Goal: Find specific page/section: Find specific page/section

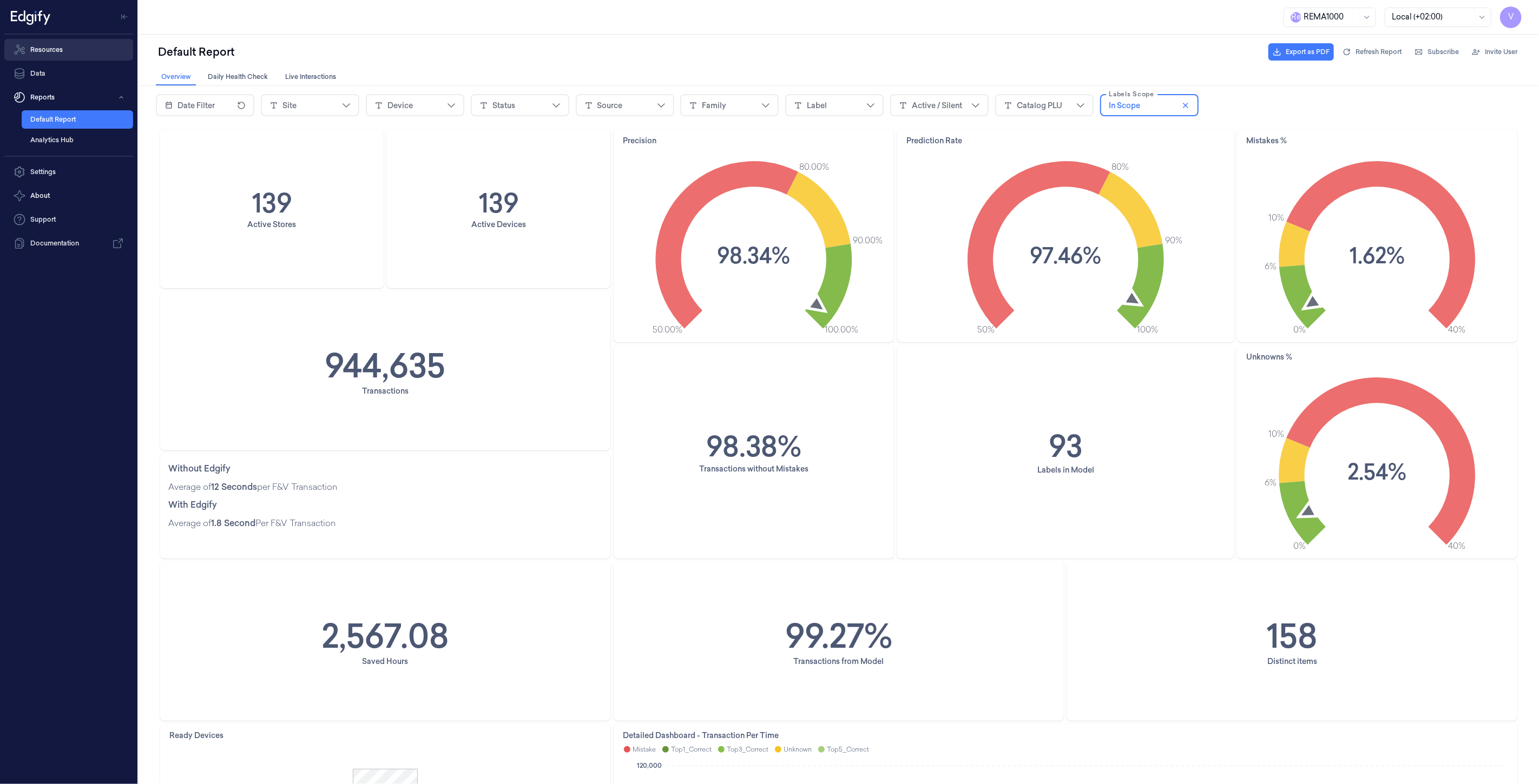
drag, startPoint x: 0, startPoint y: 0, endPoint x: 59, endPoint y: 52, distance: 78.6
click at [59, 52] on link "Resources" at bounding box center [69, 50] width 129 height 22
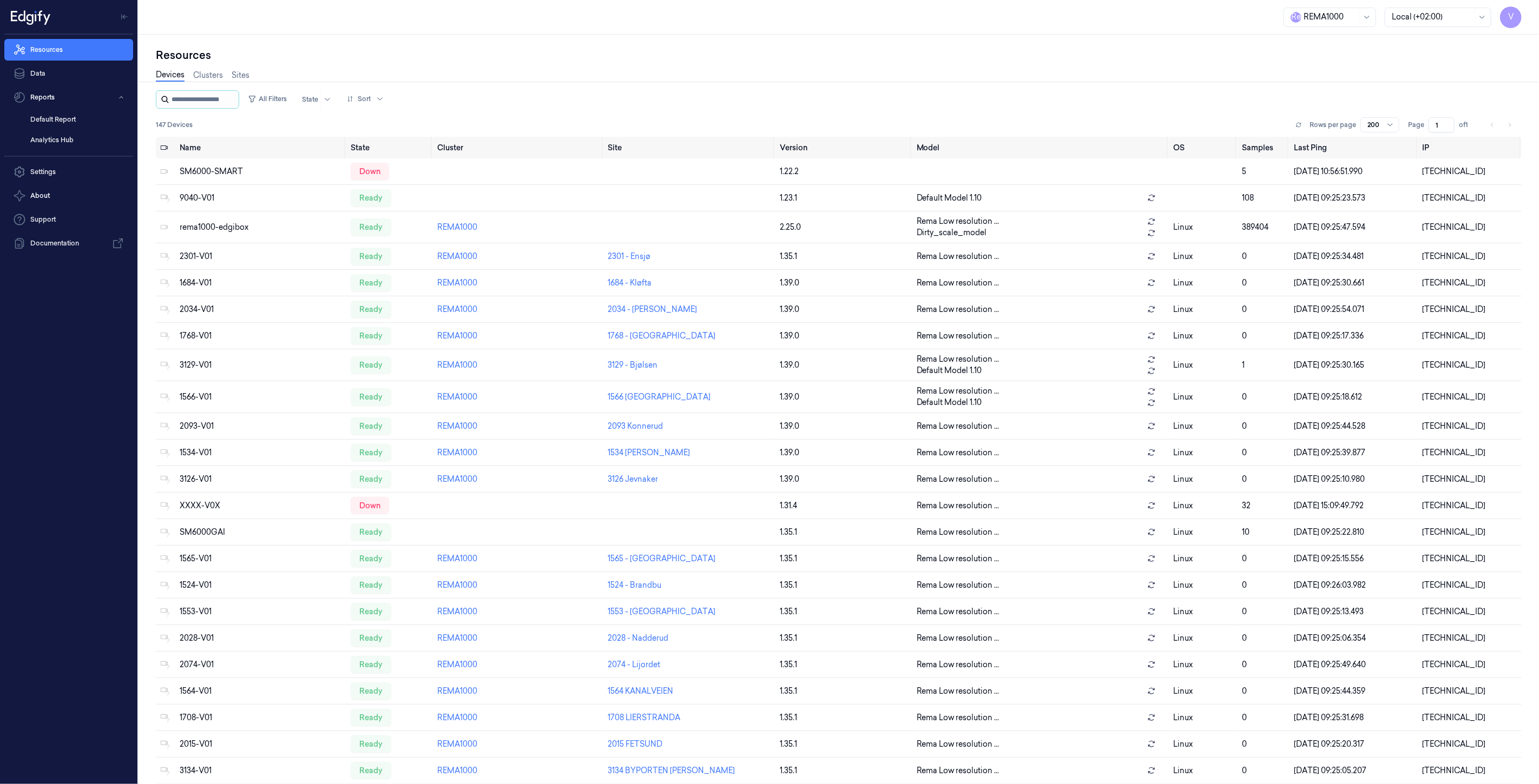
click at [185, 96] on input "string" at bounding box center [203, 99] width 65 height 17
type input "*"
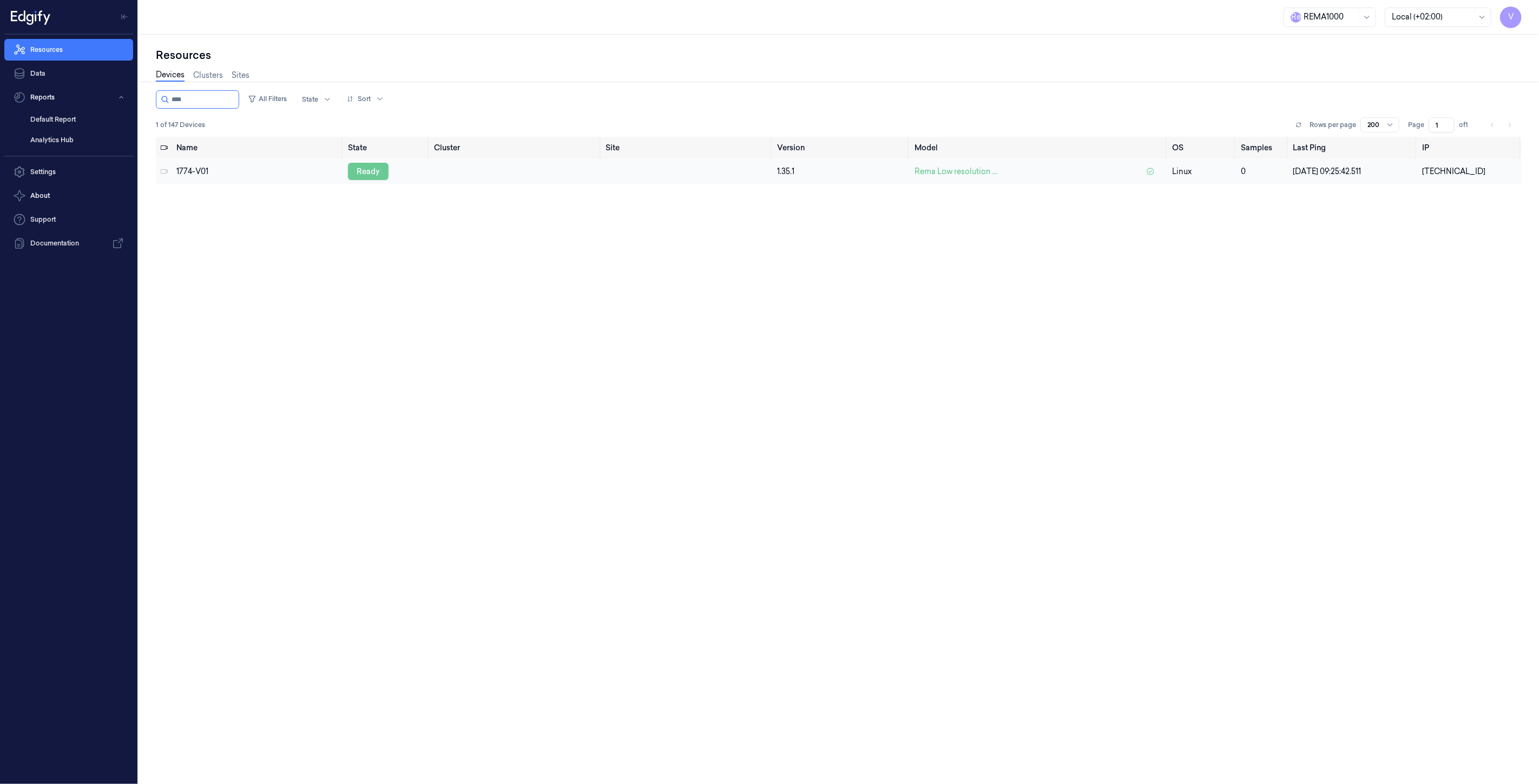
type input "****"
click at [374, 170] on div "ready" at bounding box center [368, 171] width 40 height 17
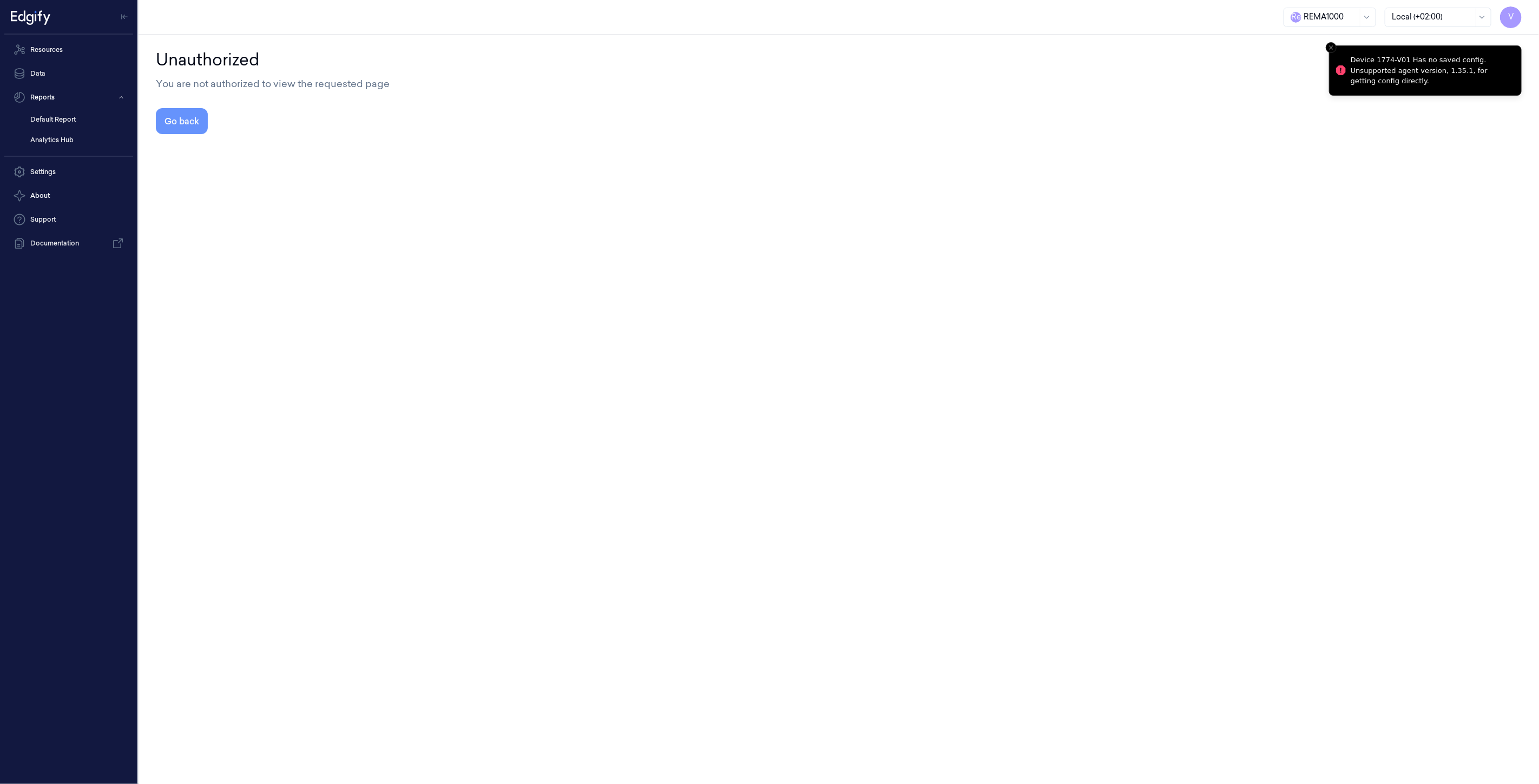
click at [171, 129] on button "Go back" at bounding box center [181, 121] width 52 height 26
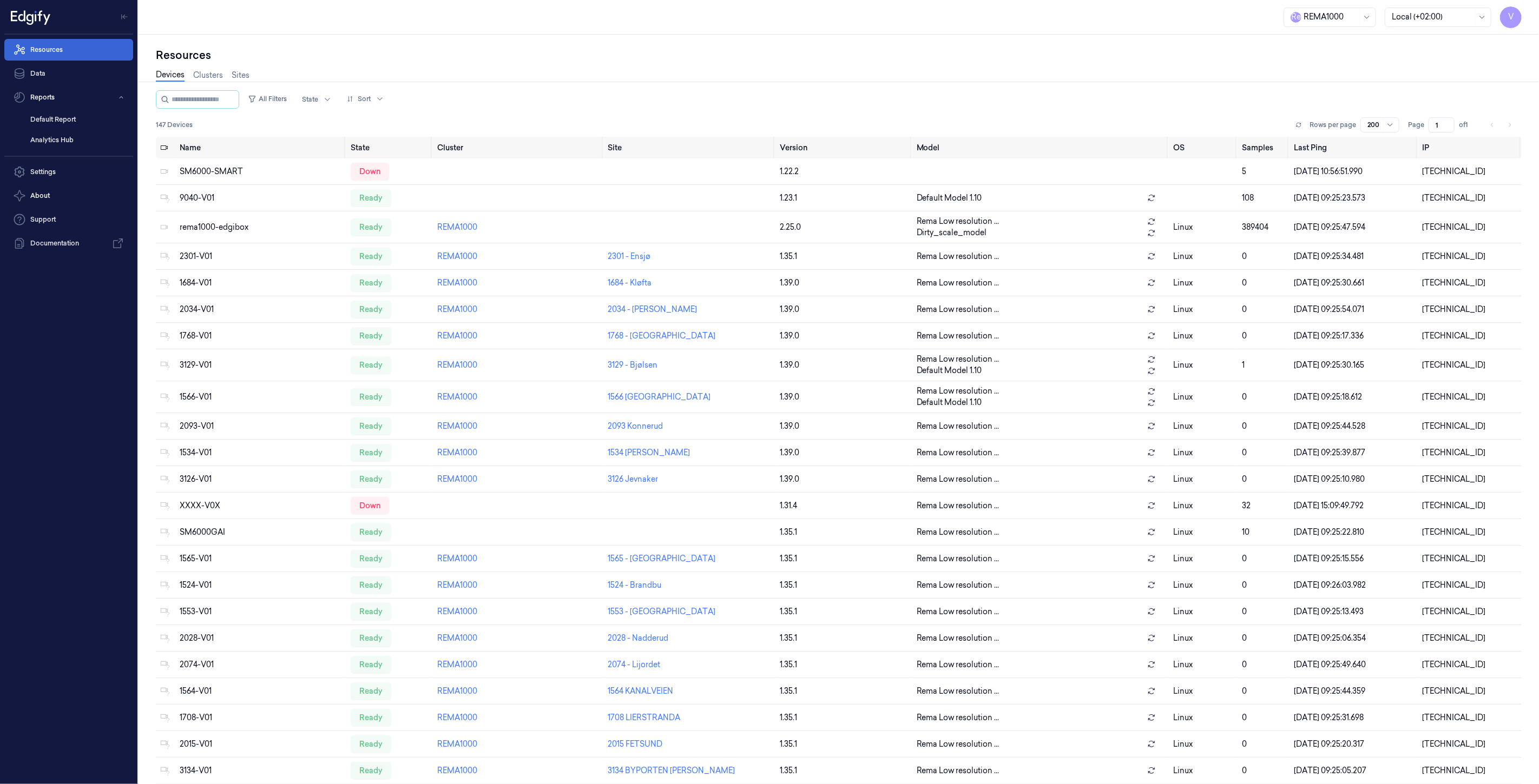
click at [63, 51] on link "Resources" at bounding box center [69, 50] width 129 height 22
click at [178, 98] on input "string" at bounding box center [203, 99] width 65 height 17
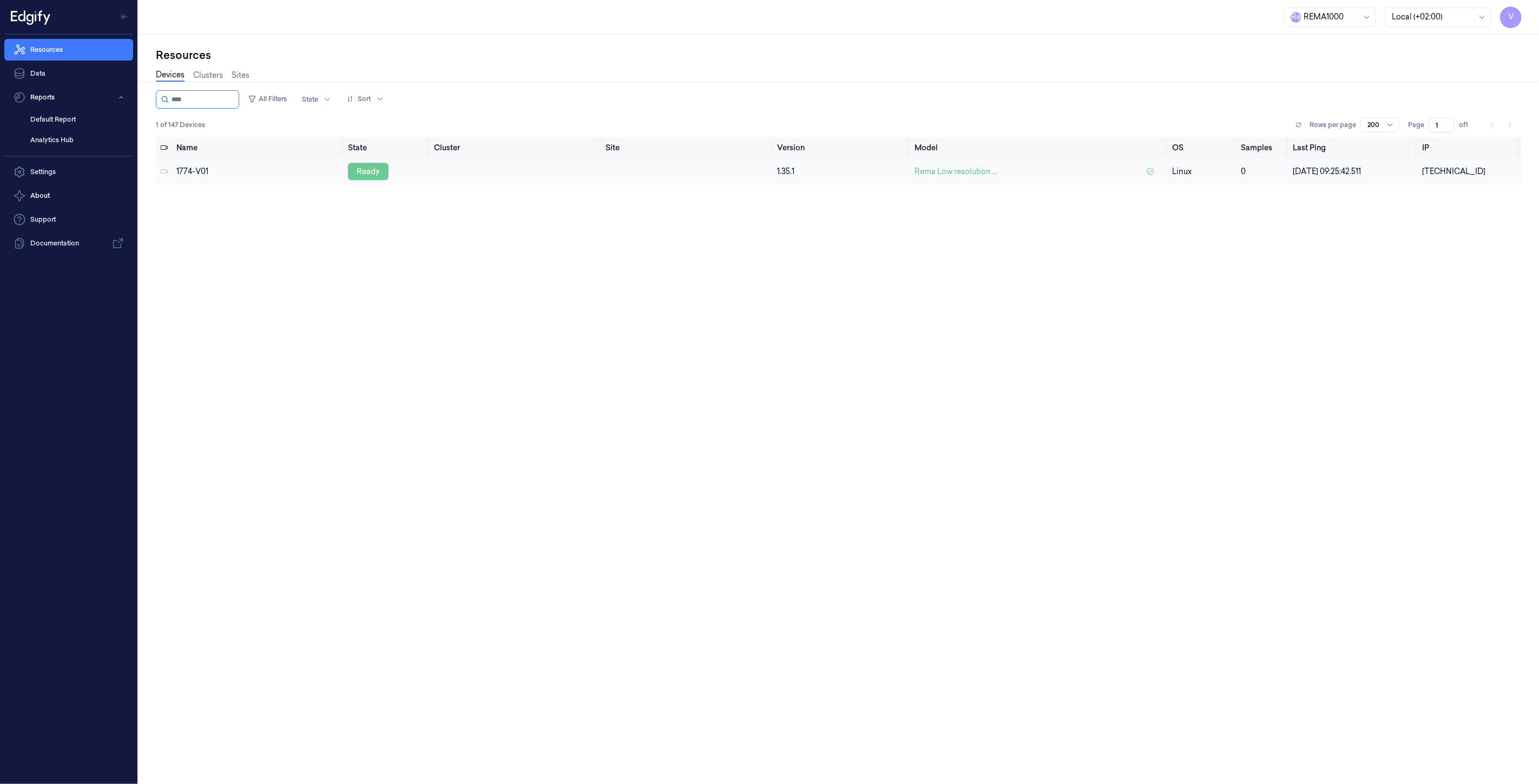
type input "****"
click at [369, 170] on div "ready" at bounding box center [368, 171] width 40 height 17
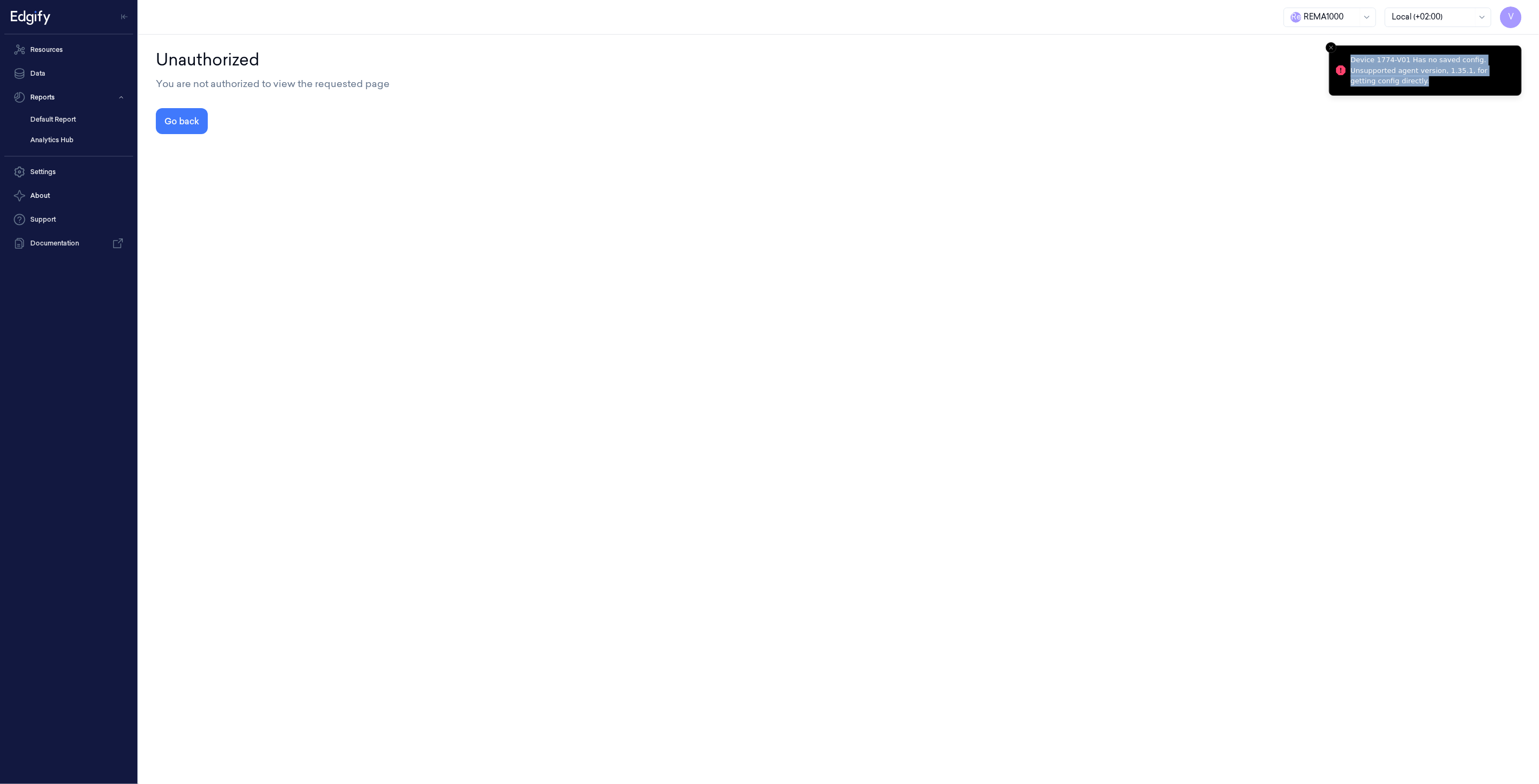
drag, startPoint x: 1415, startPoint y: 82, endPoint x: 1351, endPoint y: 59, distance: 68.0
click at [1351, 59] on div "Device 1774-V01 Has no saved config. Unsupported agent version, 1.35.1, for get…" at bounding box center [1431, 70] width 162 height 32
copy div "Device 1774-V01 Has no saved config. Unsupported agent version, 1.35.1, for get…"
click at [809, 180] on div "Unauthorized You are not authorized to view the requested page Go back" at bounding box center [838, 409] width 1400 height 749
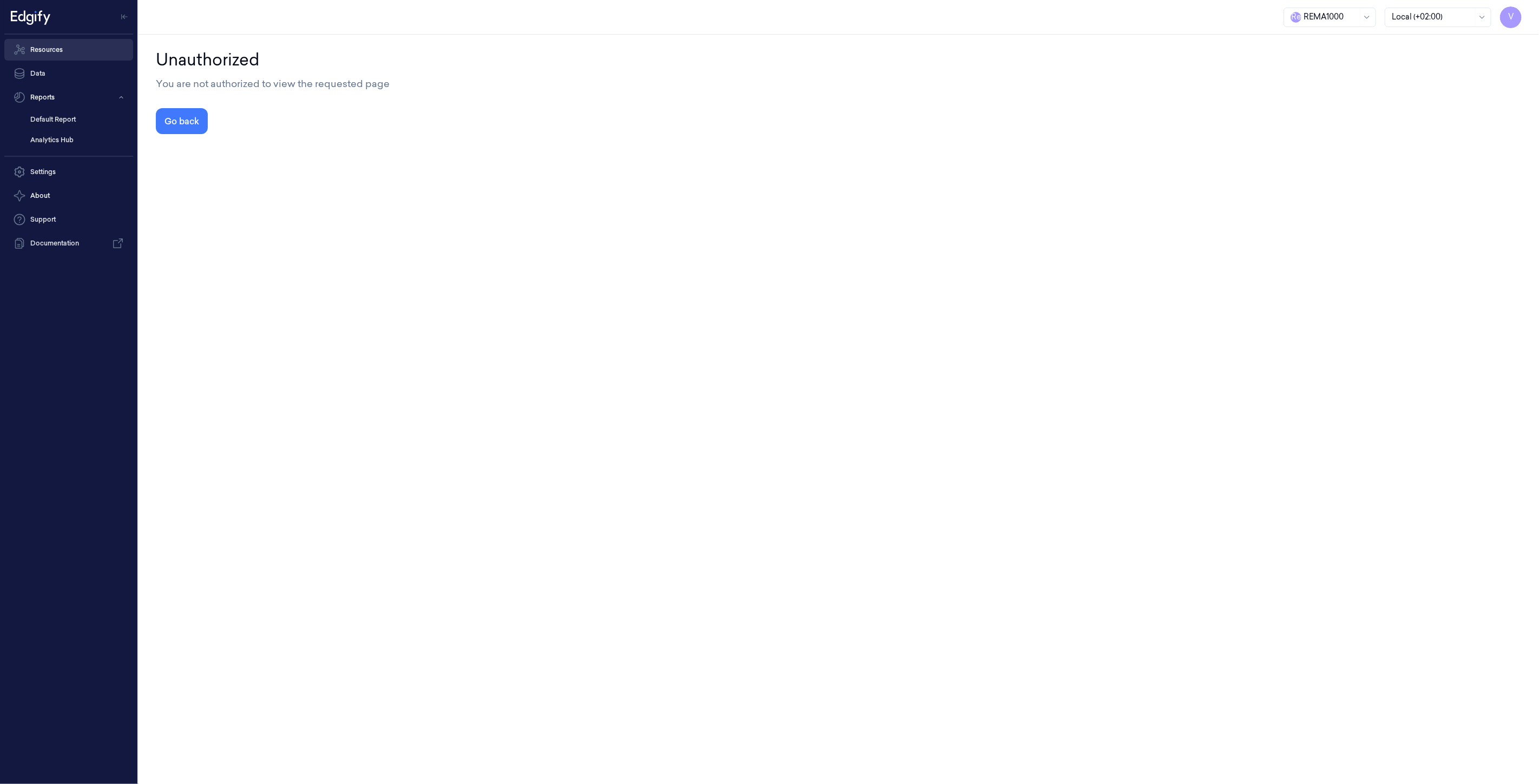
click at [62, 54] on link "Resources" at bounding box center [69, 50] width 129 height 22
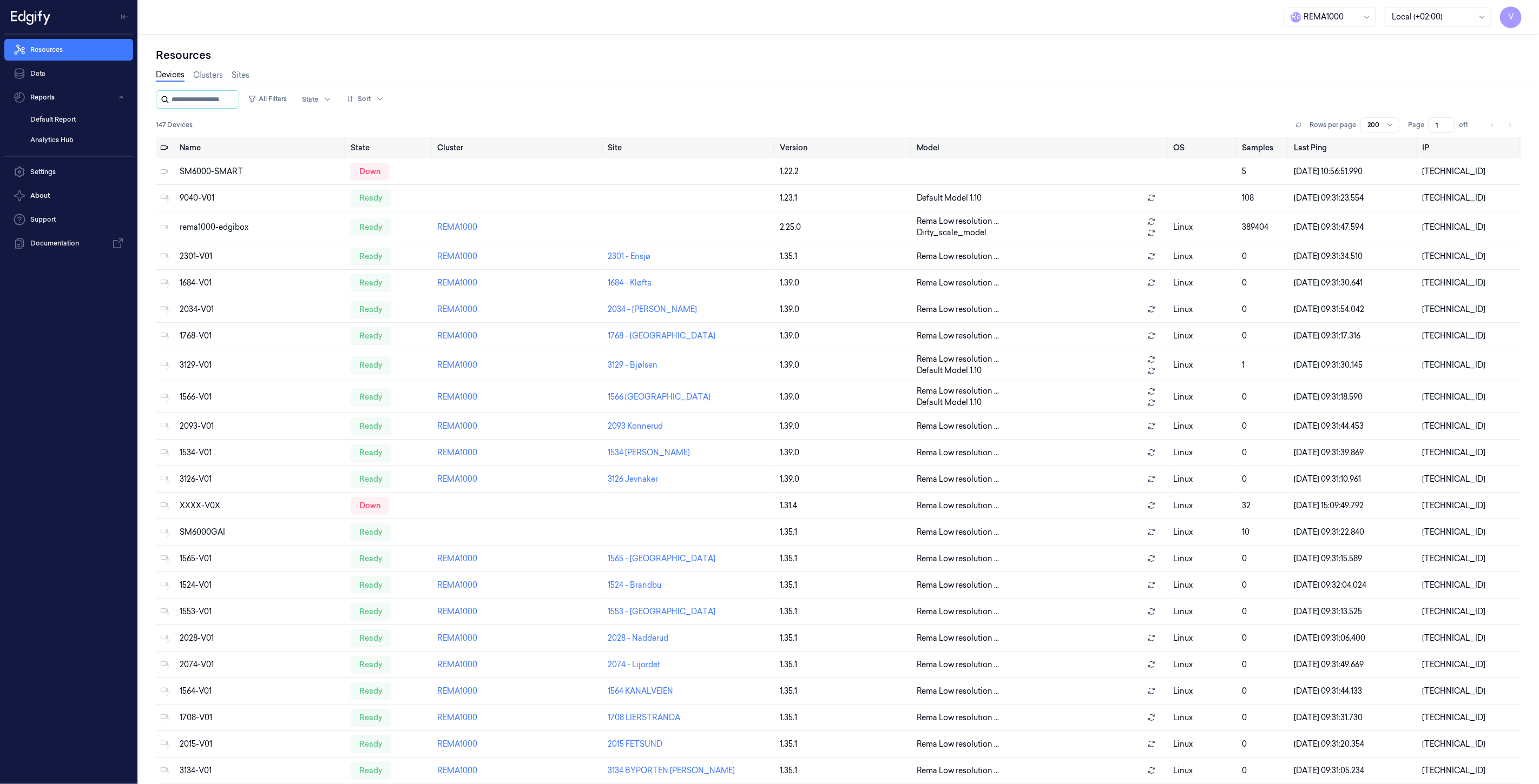
click at [179, 99] on input "string" at bounding box center [203, 99] width 65 height 17
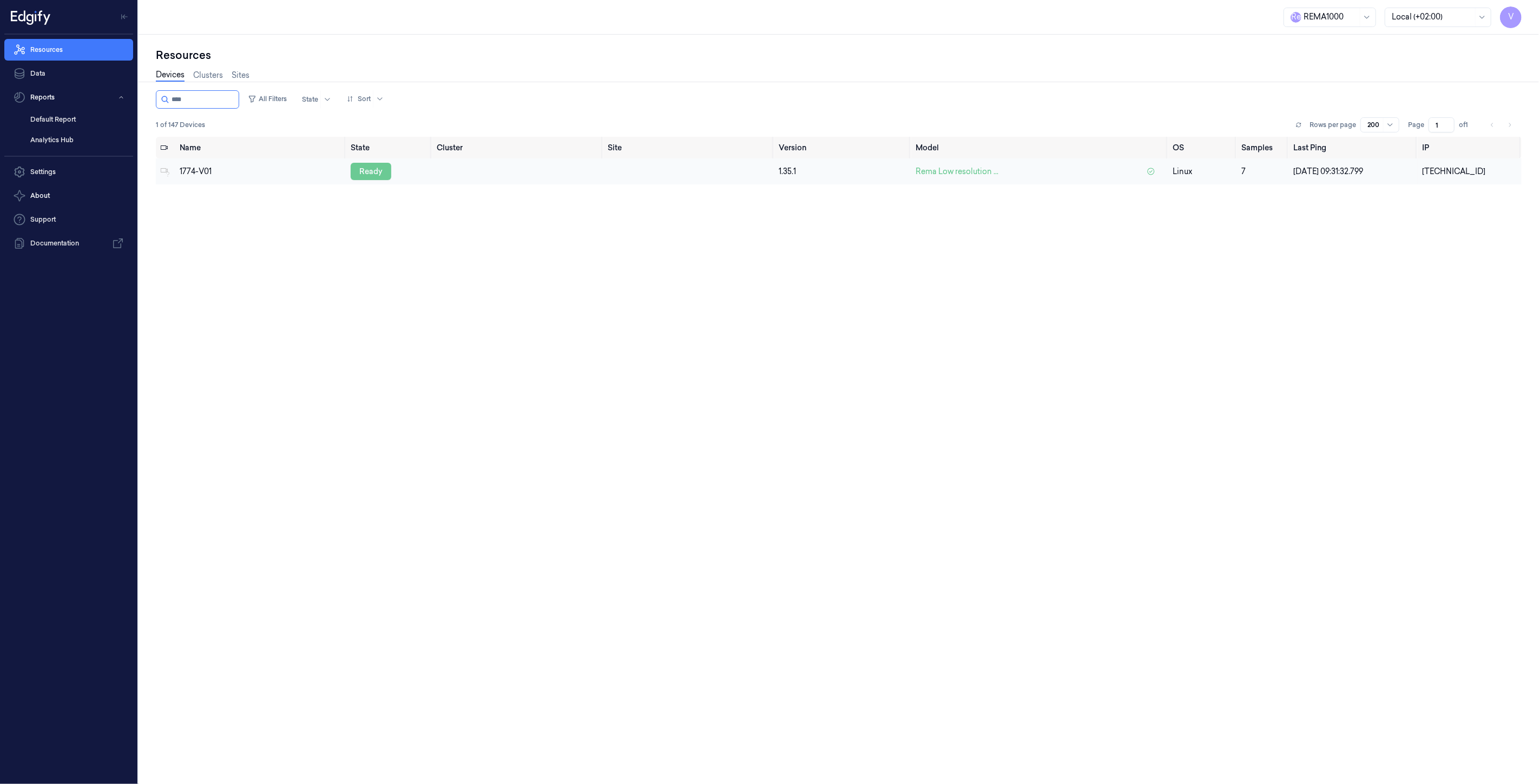
type input "****"
click at [366, 166] on div "ready" at bounding box center [371, 171] width 40 height 17
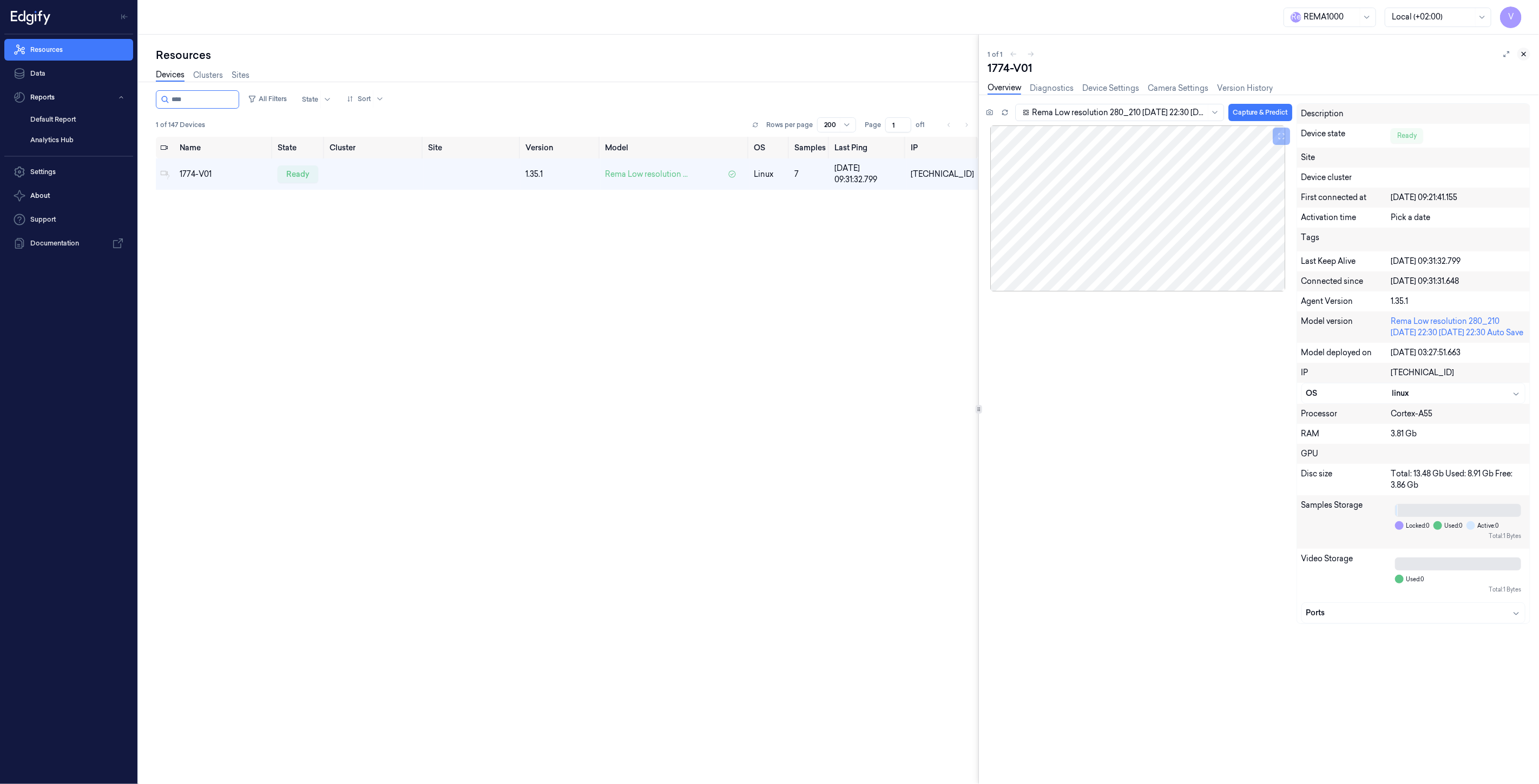
click at [1523, 54] on icon at bounding box center [1523, 54] width 7 height 7
